Goal: Check status: Check status

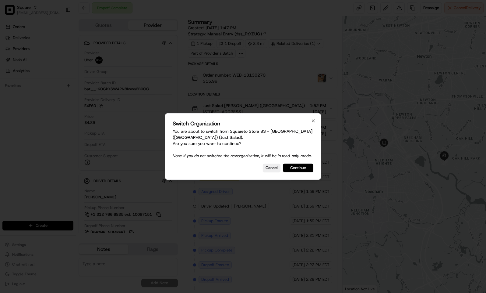
click at [298, 170] on button "Continue" at bounding box center [298, 167] width 30 height 9
